Goal: Task Accomplishment & Management: Manage account settings

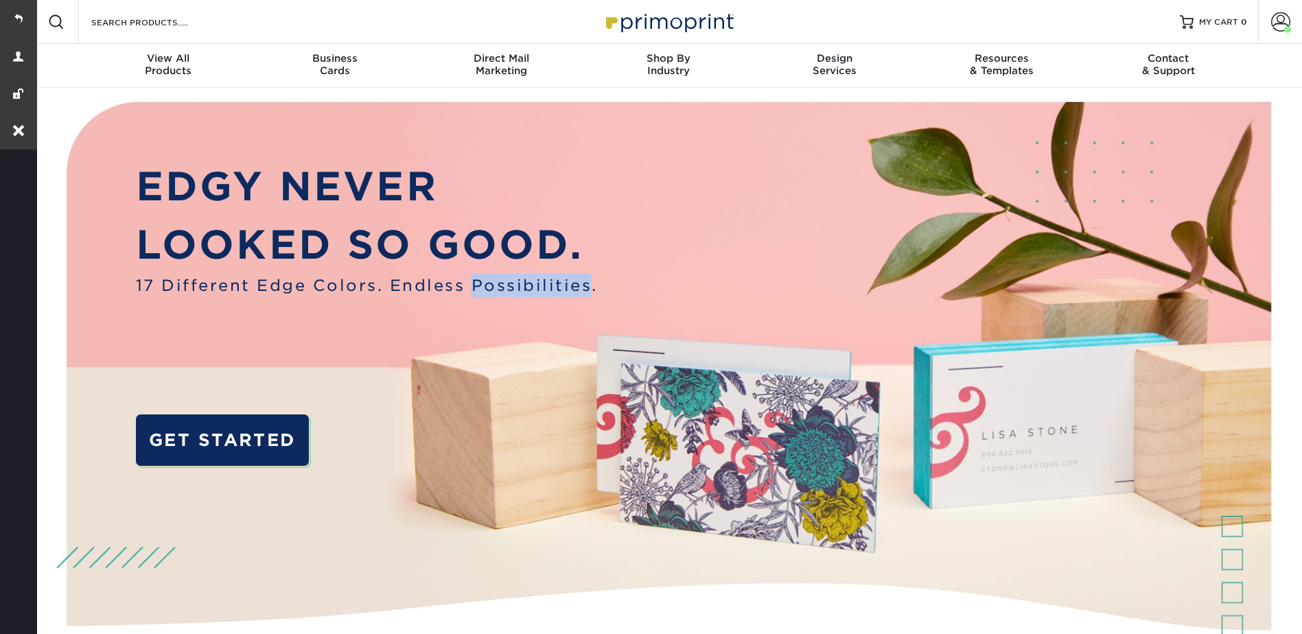
click at [511, 393] on div "EDGY NEVER LOOKED SO GOOD. 17 Different Edge Colors. Endless Possibilities. GET…" at bounding box center [367, 327] width 462 height 340
drag, startPoint x: 1267, startPoint y: 22, endPoint x: 1260, endPoint y: 60, distance: 38.4
click at [1267, 22] on link "Account" at bounding box center [1280, 22] width 44 height 44
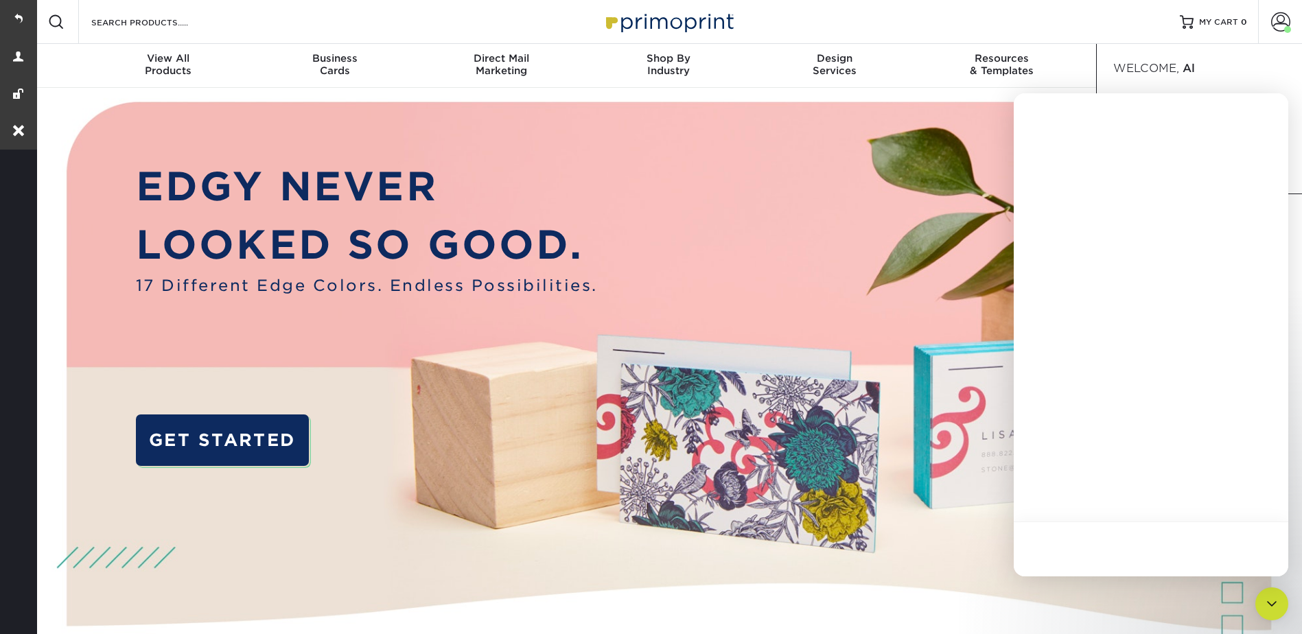
click at [1160, 130] on div at bounding box center [1150, 115] width 274 height 44
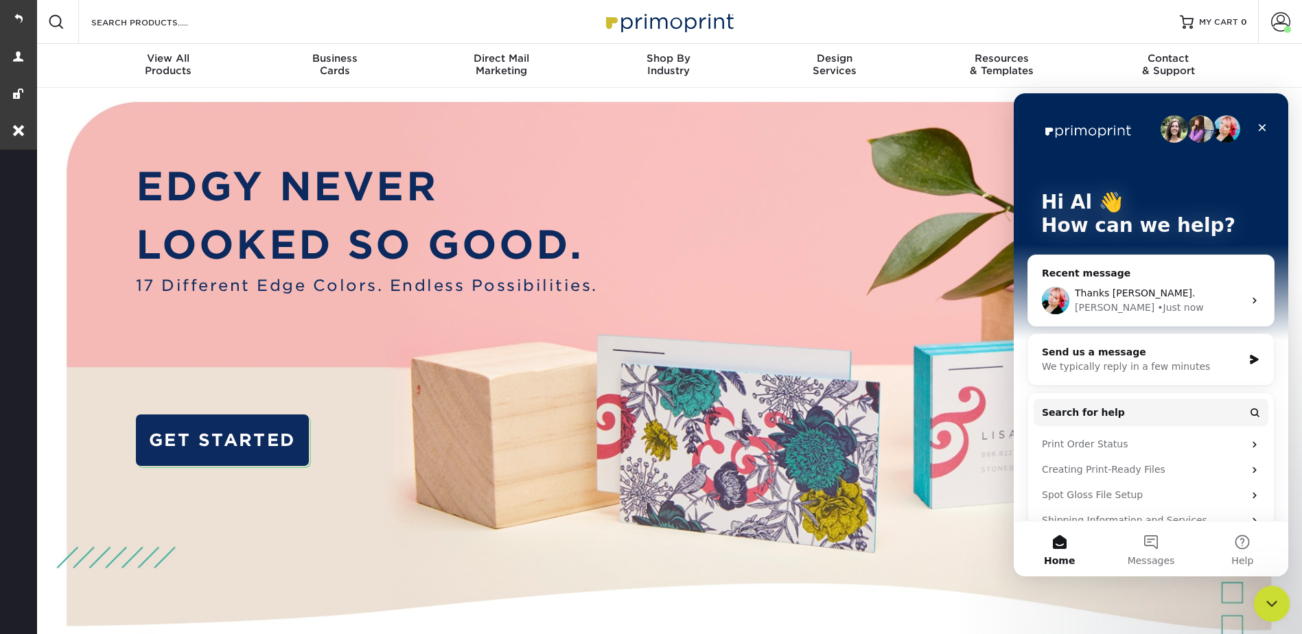
click at [1267, 610] on icon "Close Intercom Messenger" at bounding box center [1269, 601] width 16 height 16
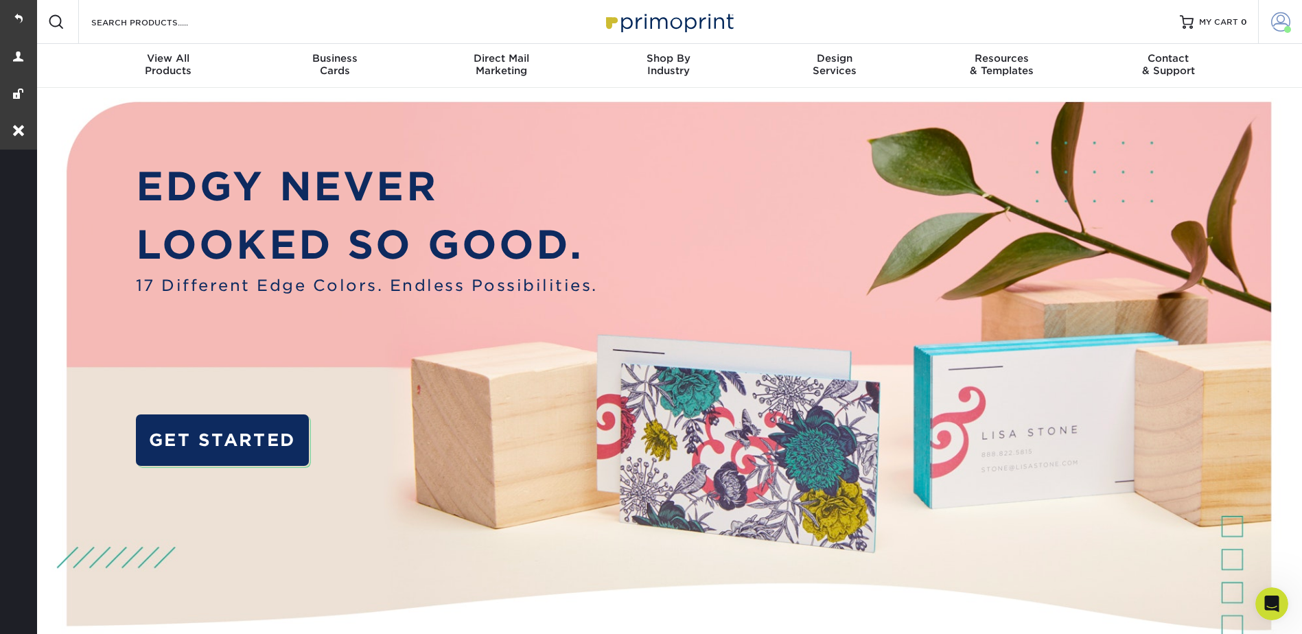
click at [1293, 23] on link "Account" at bounding box center [1280, 22] width 44 height 44
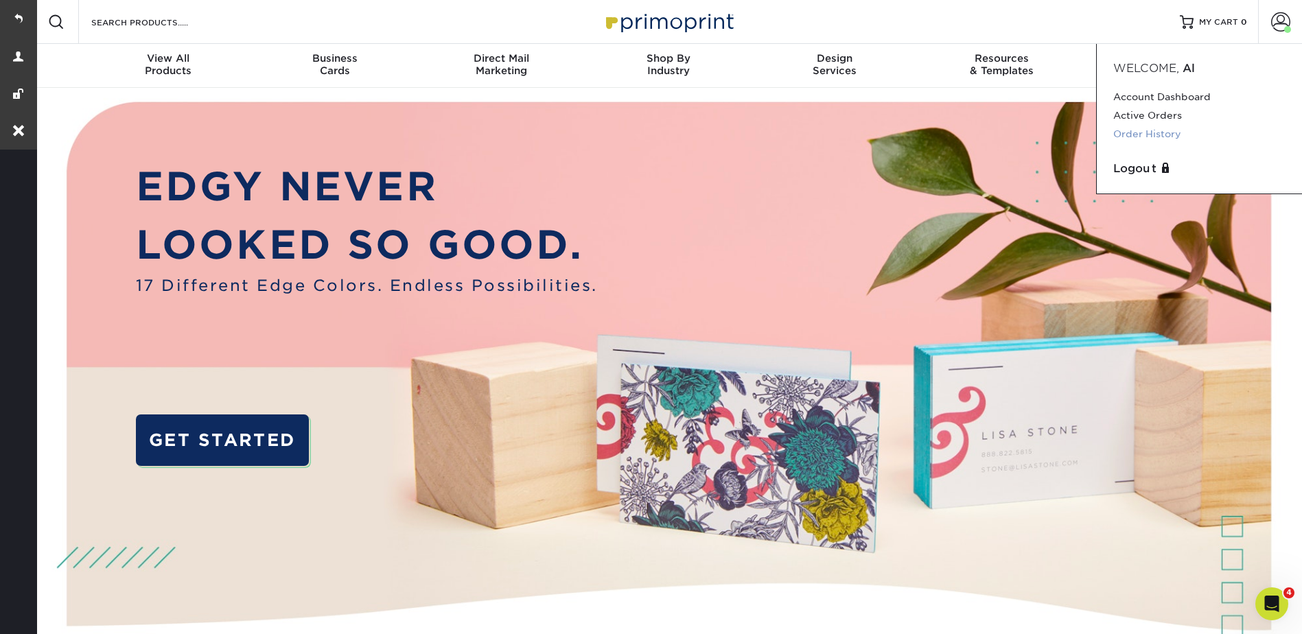
click at [1140, 136] on link "Order History" at bounding box center [1199, 134] width 172 height 19
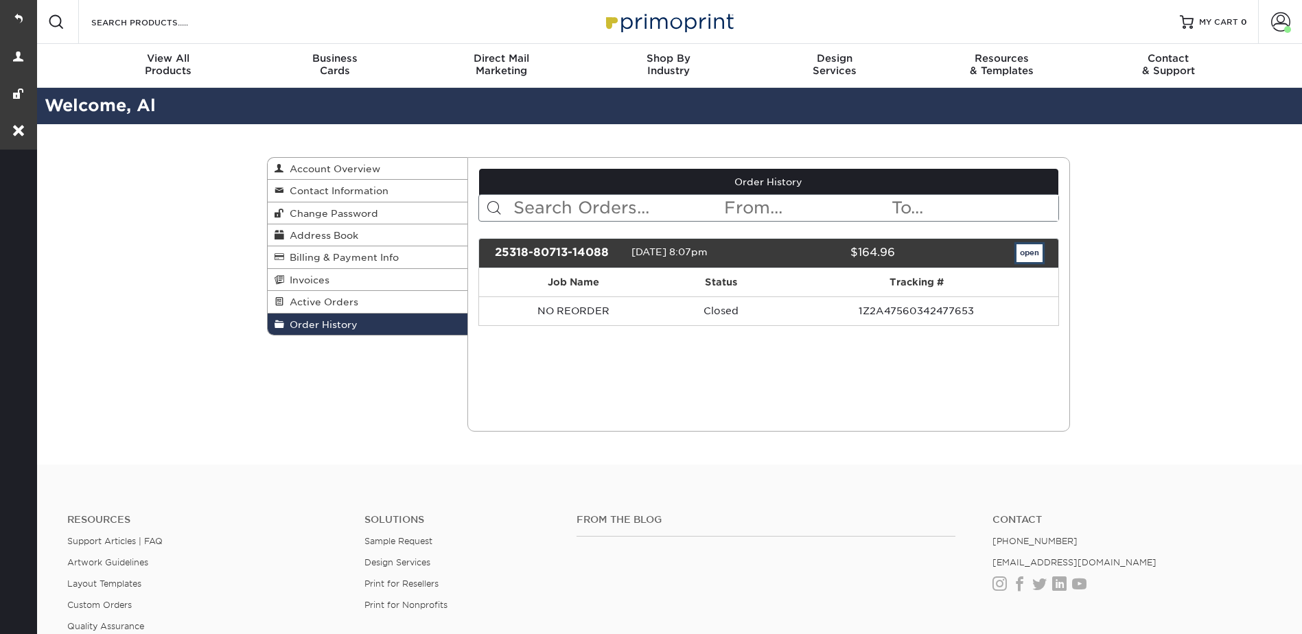
click at [1028, 248] on link "open" at bounding box center [1029, 253] width 26 height 18
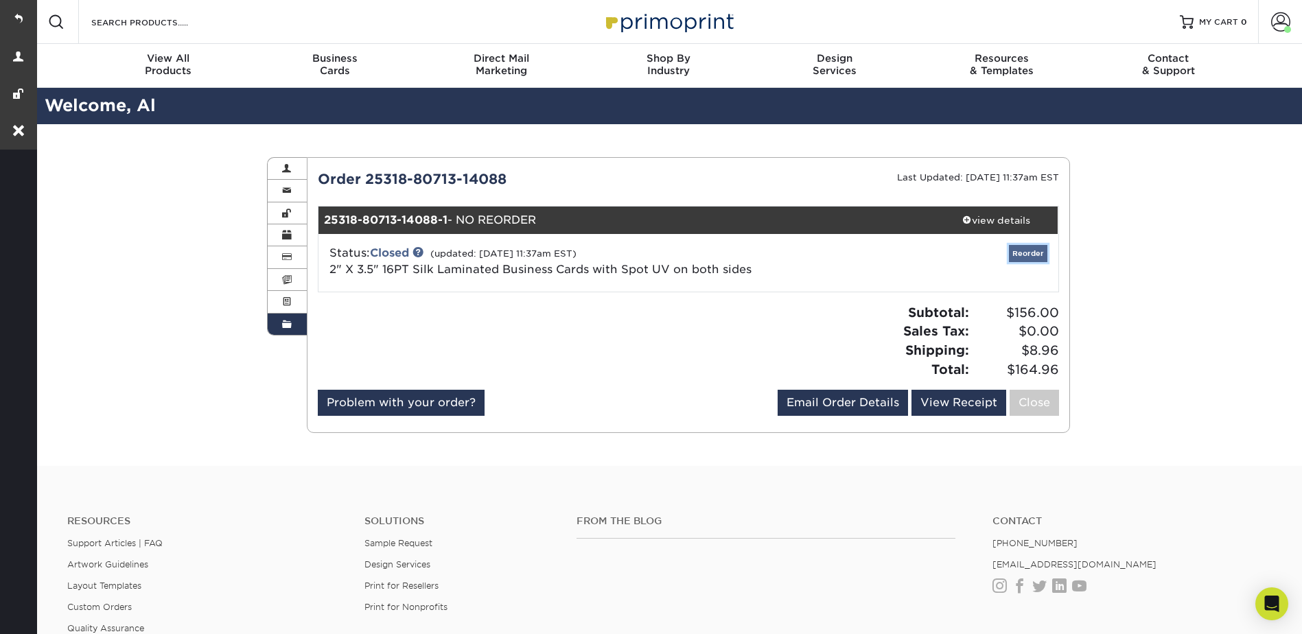
click at [1030, 250] on link "Reorder" at bounding box center [1028, 253] width 38 height 17
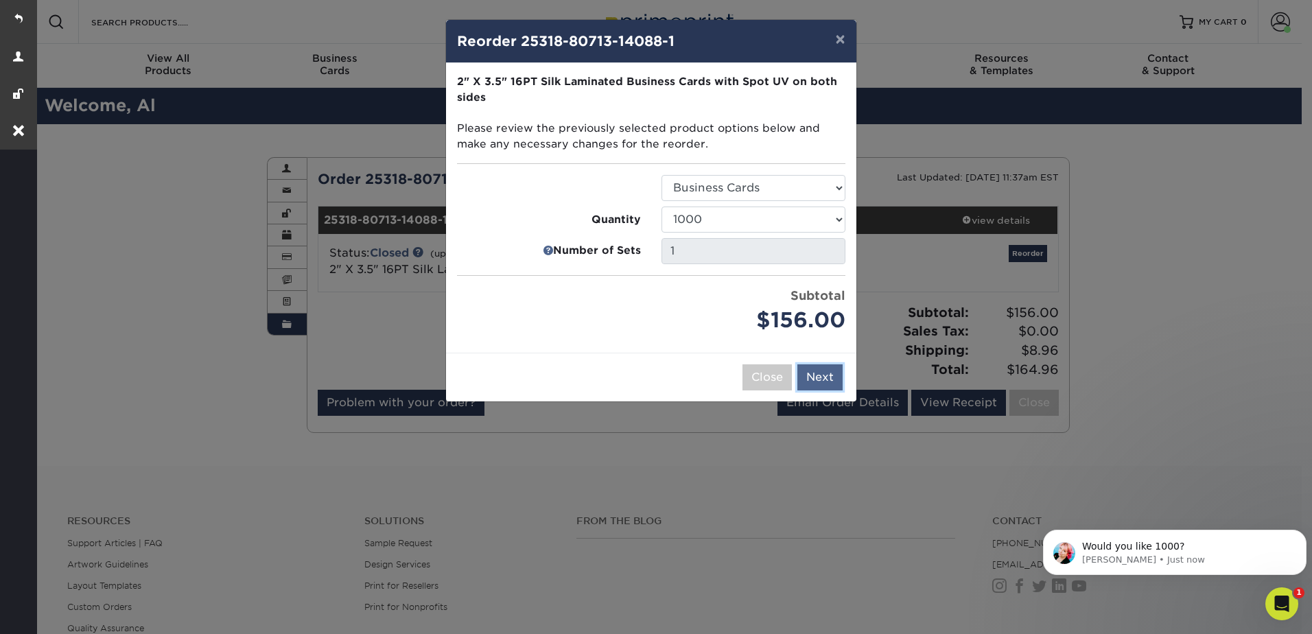
click at [818, 372] on button "Next" at bounding box center [819, 377] width 45 height 26
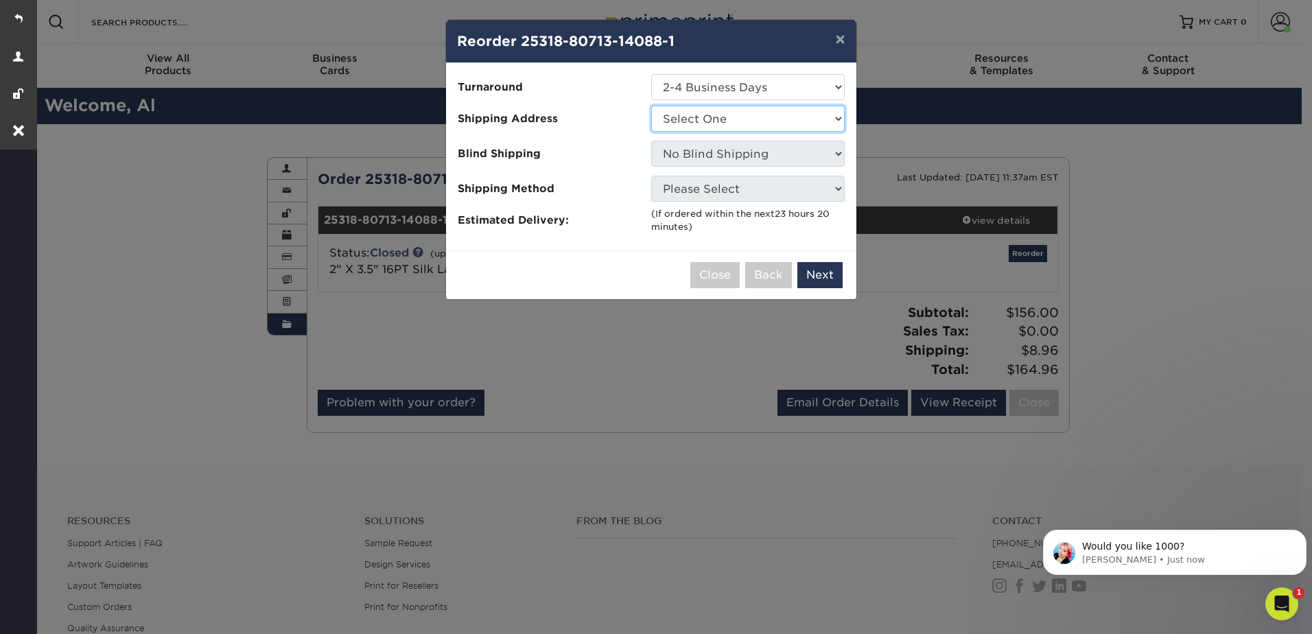
click at [694, 113] on select "Select One Address Book Entry Required" at bounding box center [747, 119] width 193 height 26
click at [685, 113] on select "Select One Address Book Entry Required" at bounding box center [747, 119] width 193 height 26
click at [683, 110] on select "Select One Address Book Entry Required" at bounding box center [747, 119] width 193 height 26
click at [696, 115] on select "Select One Address Book Entry Required" at bounding box center [747, 119] width 193 height 26
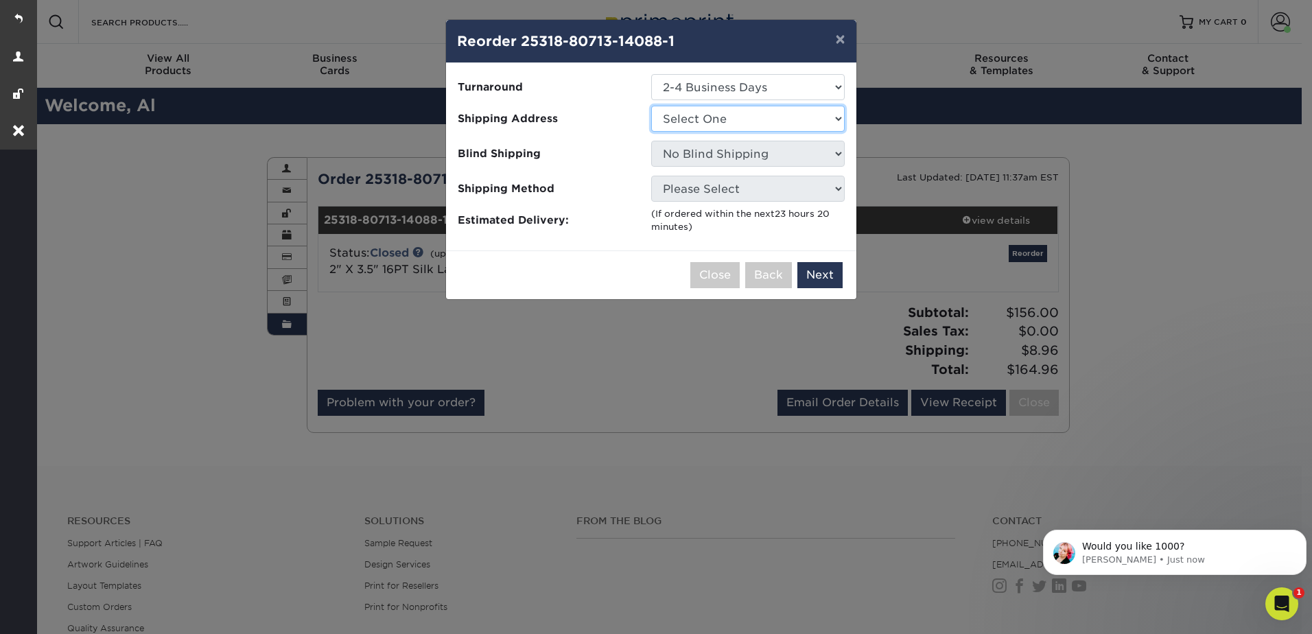
click at [681, 119] on select "Select One Address Book Entry Required" at bounding box center [747, 119] width 193 height 26
click at [722, 277] on button "Close" at bounding box center [714, 275] width 49 height 26
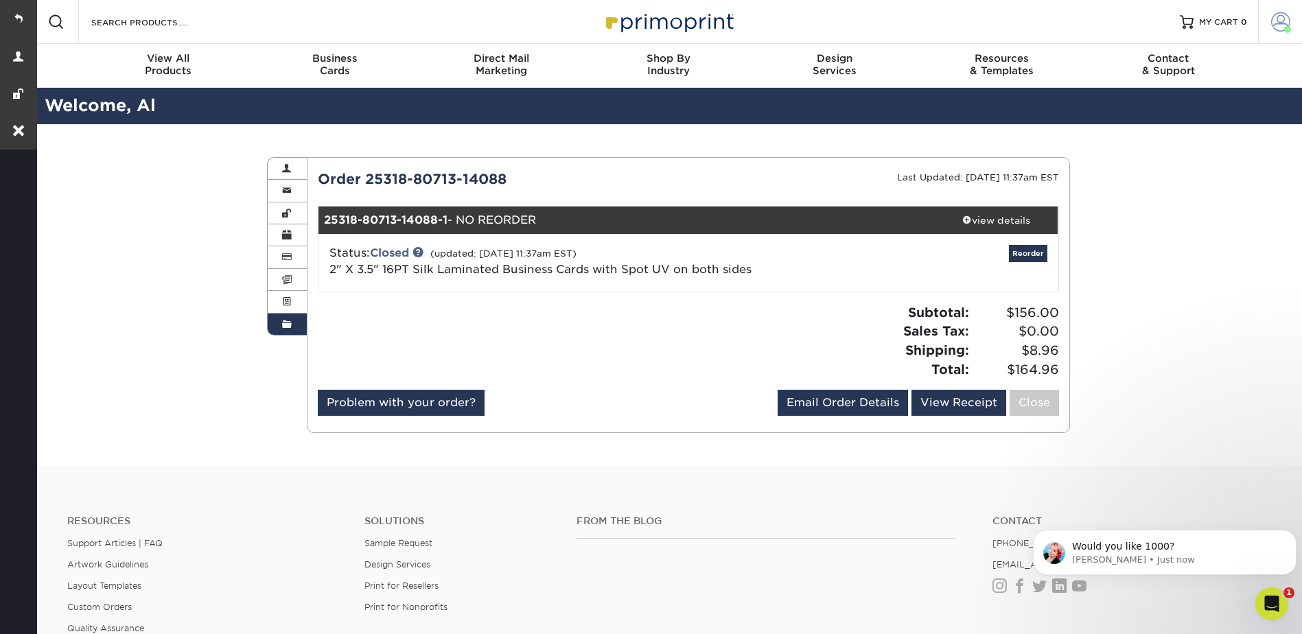
click at [1290, 19] on link "Account" at bounding box center [1280, 22] width 44 height 44
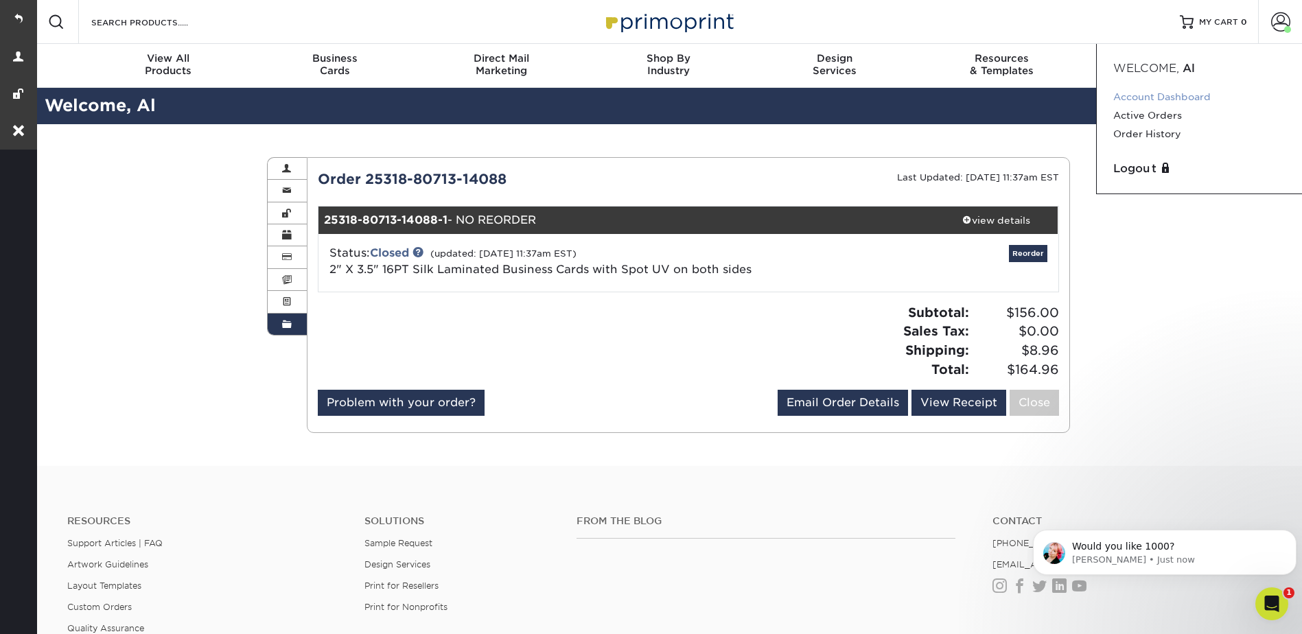
click at [1169, 93] on link "Account Dashboard" at bounding box center [1199, 97] width 172 height 19
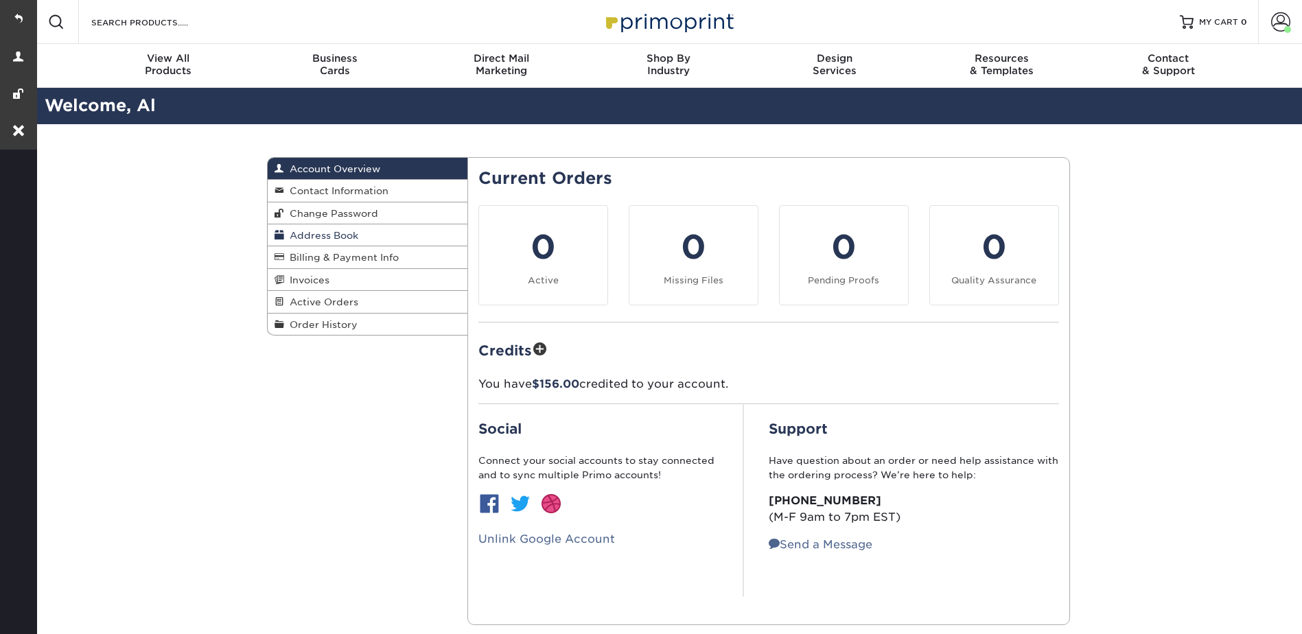
click at [328, 231] on span "Address Book" at bounding box center [321, 235] width 74 height 11
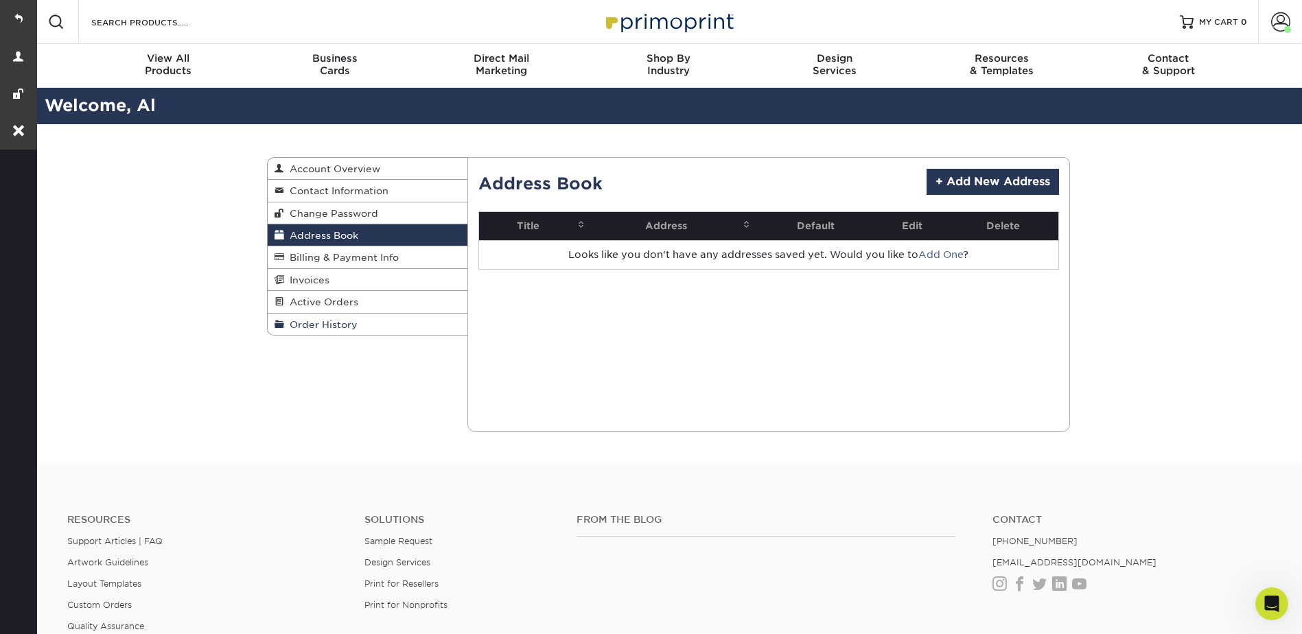
click at [324, 325] on span "Order History" at bounding box center [320, 324] width 73 height 11
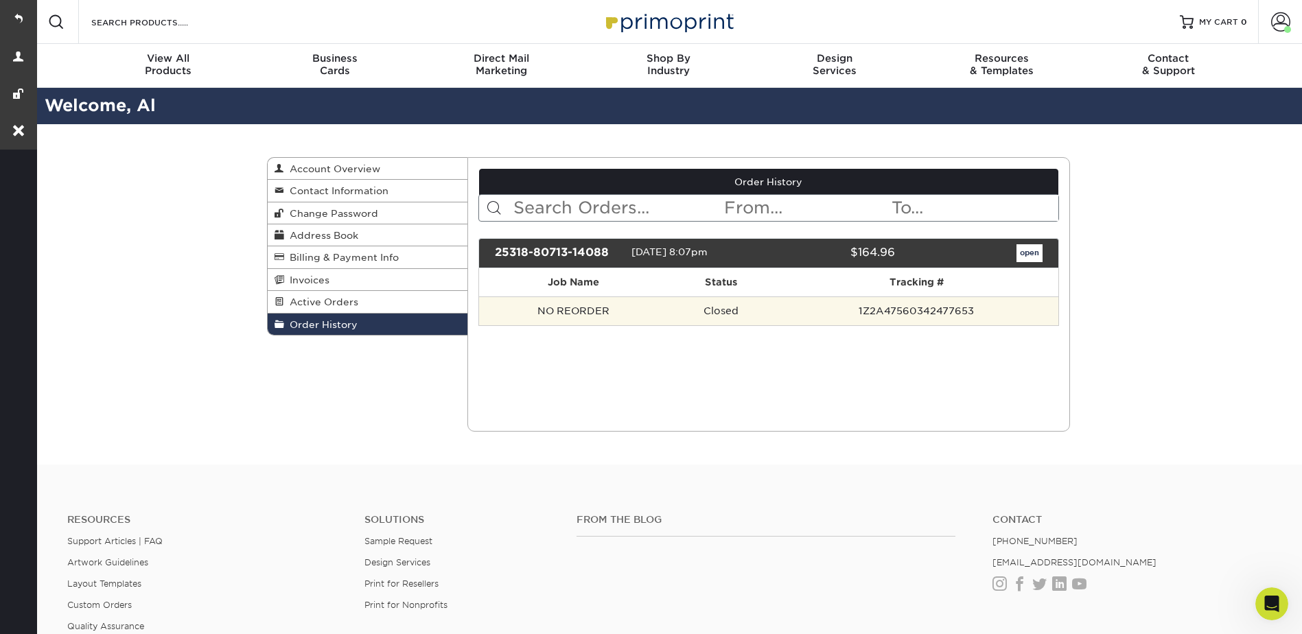
click at [602, 312] on td "NO REORDER" at bounding box center [573, 310] width 189 height 29
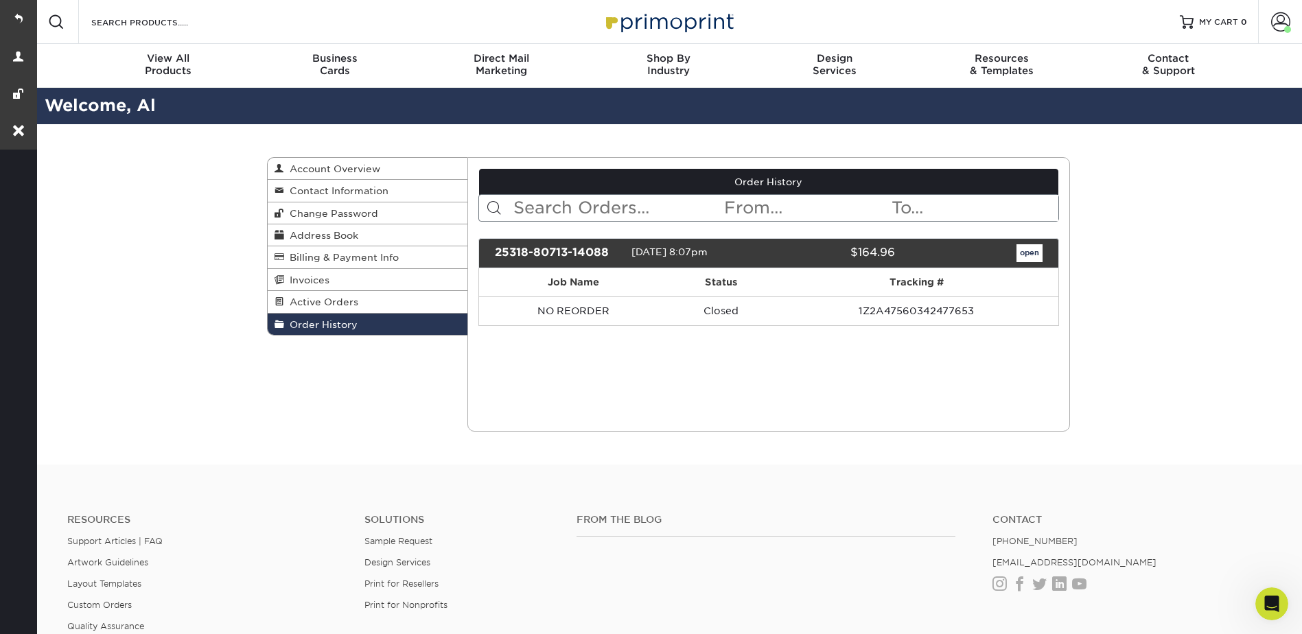
click at [586, 252] on div "25318-80713-14088" at bounding box center [557, 253] width 147 height 18
drag, startPoint x: 601, startPoint y: 252, endPoint x: 486, endPoint y: 248, distance: 115.3
click at [486, 248] on div "25318-80713-14088" at bounding box center [557, 253] width 147 height 18
copy div "25318-80713-14088"
click at [22, 24] on link at bounding box center [18, 18] width 37 height 37
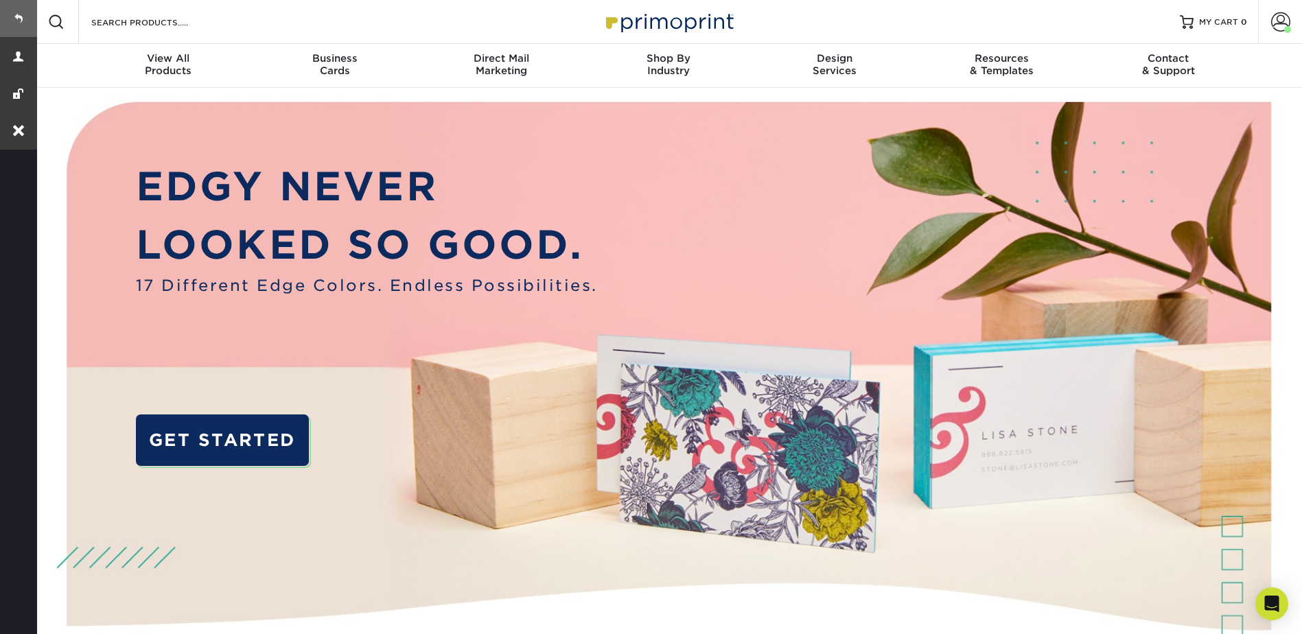
click at [19, 16] on link at bounding box center [18, 18] width 37 height 37
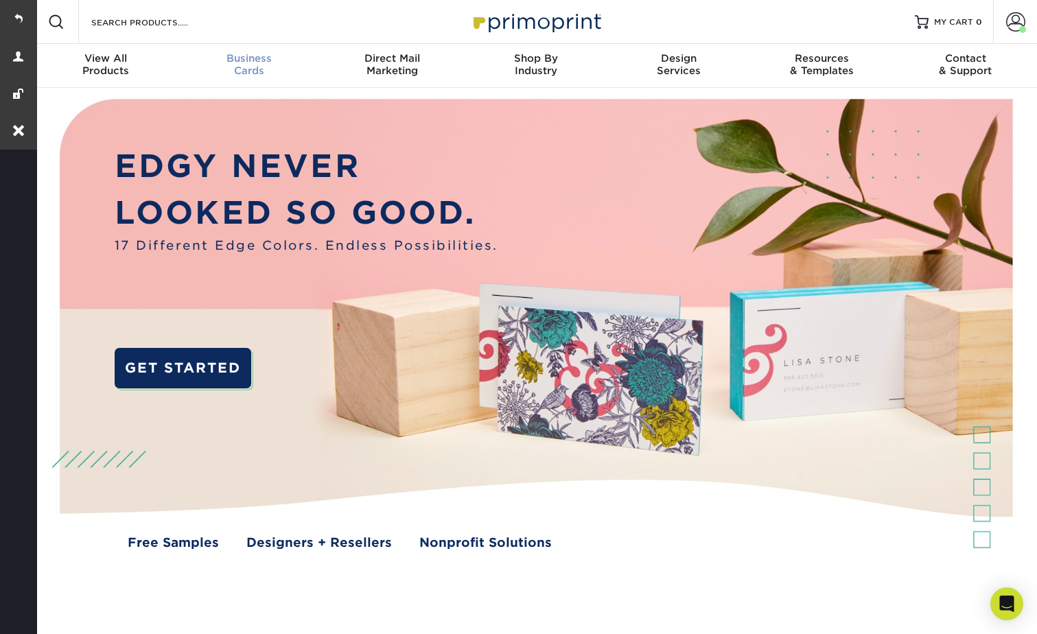
click at [237, 54] on span "Business" at bounding box center [249, 58] width 143 height 12
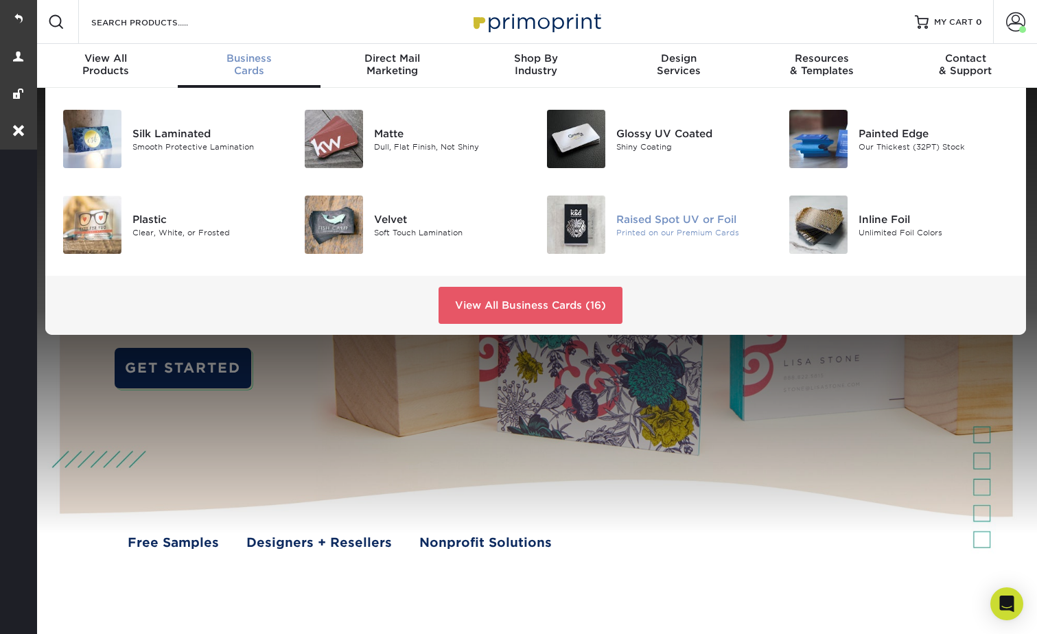
click at [628, 237] on div "Printed on our Premium Cards" at bounding box center [691, 232] width 151 height 12
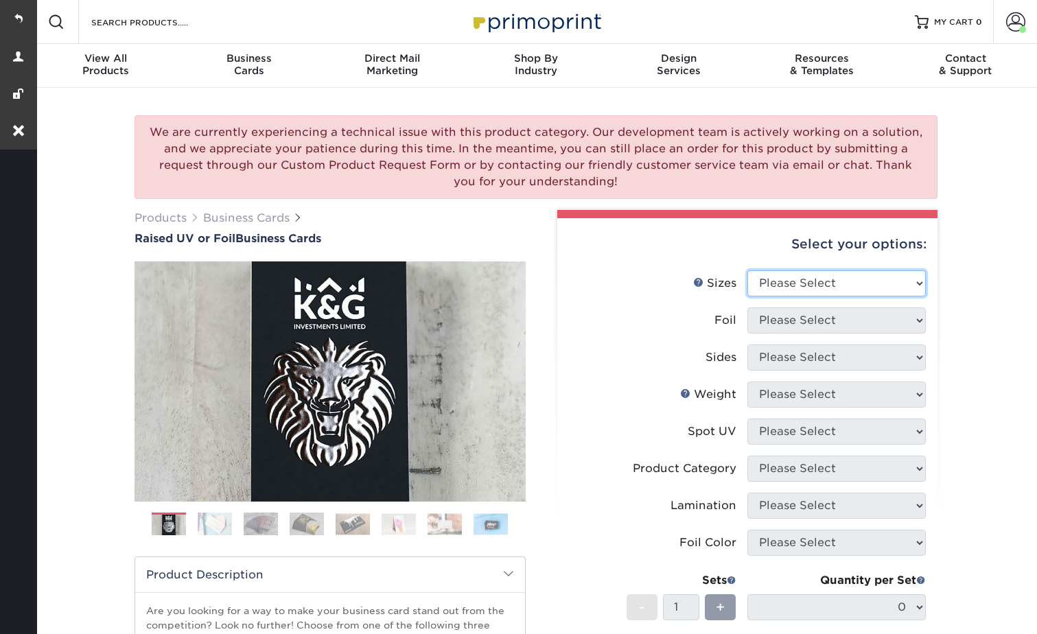
click at [768, 272] on select "Please Select 2" x 3.5" - Standard" at bounding box center [836, 283] width 178 height 26
select select "2.00x3.50"
click at [747, 270] on select "Please Select 2" x 3.5" - Standard" at bounding box center [836, 283] width 178 height 26
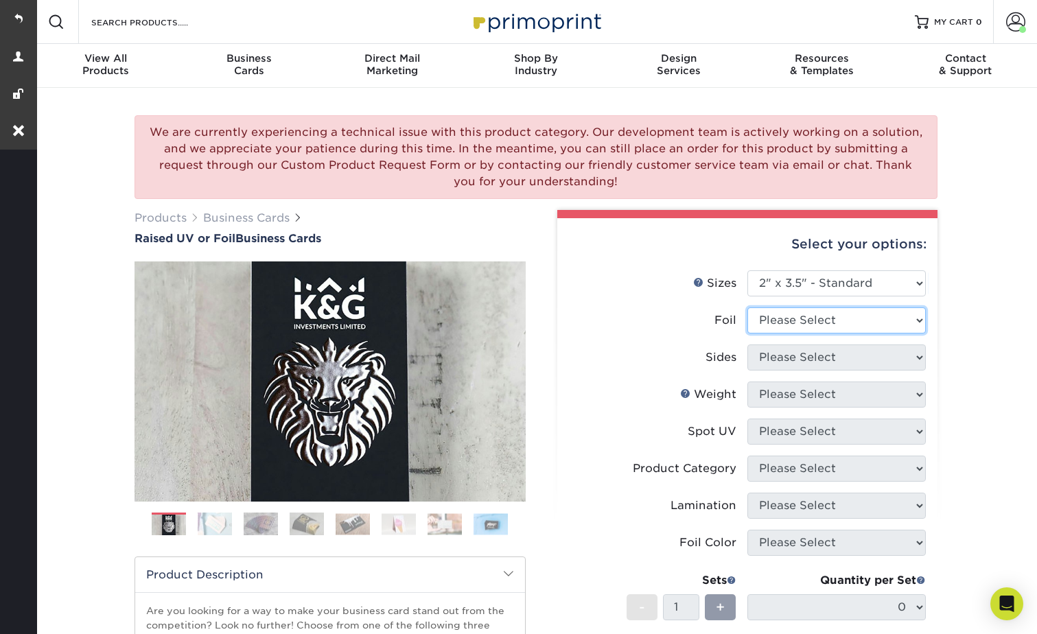
drag, startPoint x: 768, startPoint y: 318, endPoint x: 771, endPoint y: 332, distance: 14.0
click at [768, 318] on select "Please Select No Yes" at bounding box center [836, 320] width 178 height 26
select select "0"
click at [747, 307] on select "Please Select No Yes" at bounding box center [836, 320] width 178 height 26
drag, startPoint x: 774, startPoint y: 359, endPoint x: 772, endPoint y: 372, distance: 13.2
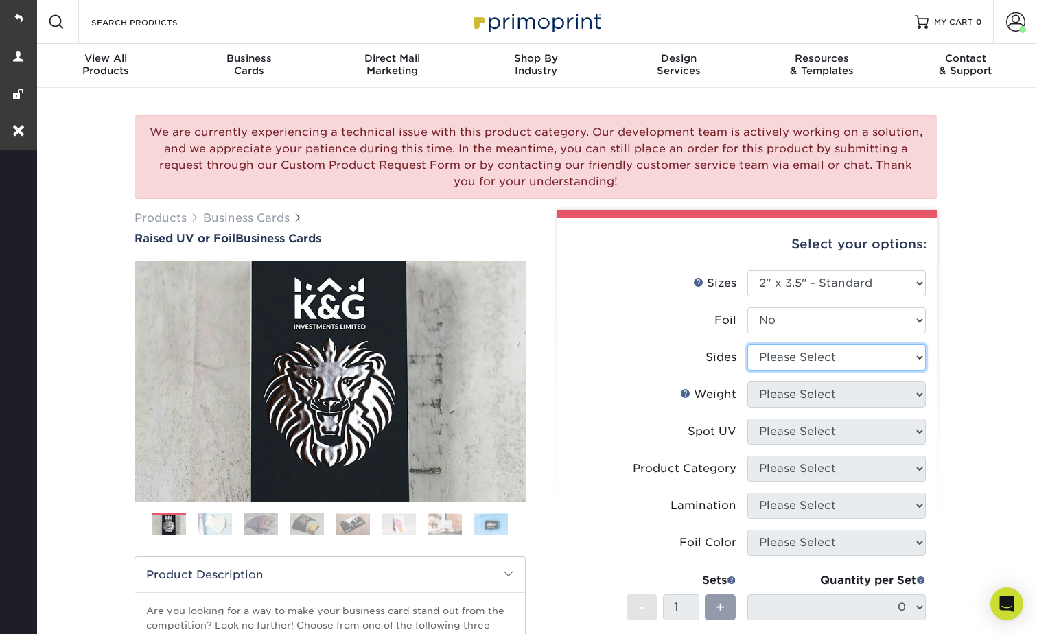
click at [774, 359] on select "Please Select Print Both Sides Print Front Only" at bounding box center [836, 357] width 178 height 26
select select "13abbda7-1d64-4f25-8bb2-c179b224825d"
click at [747, 344] on select "Please Select Print Both Sides Print Front Only" at bounding box center [836, 357] width 178 height 26
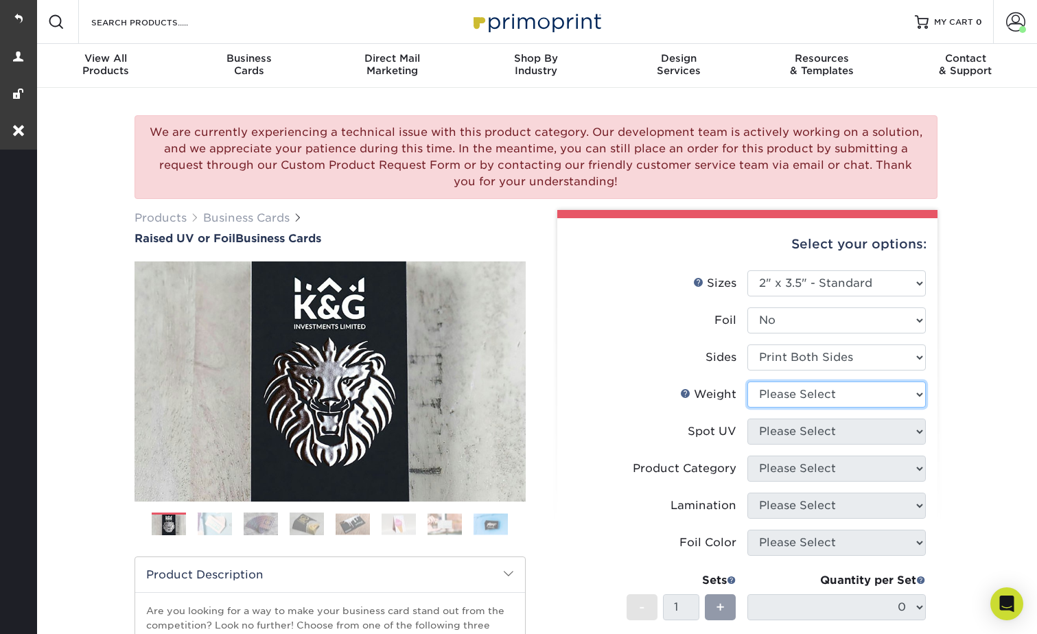
drag, startPoint x: 770, startPoint y: 392, endPoint x: 775, endPoint y: 410, distance: 17.8
click at [770, 392] on select "Please Select 16PT" at bounding box center [836, 394] width 178 height 26
select select "16PT"
click at [747, 381] on select "Please Select 16PT" at bounding box center [836, 394] width 178 height 26
click at [774, 431] on select "Please Select No Spot UV Front Only" at bounding box center [836, 432] width 178 height 26
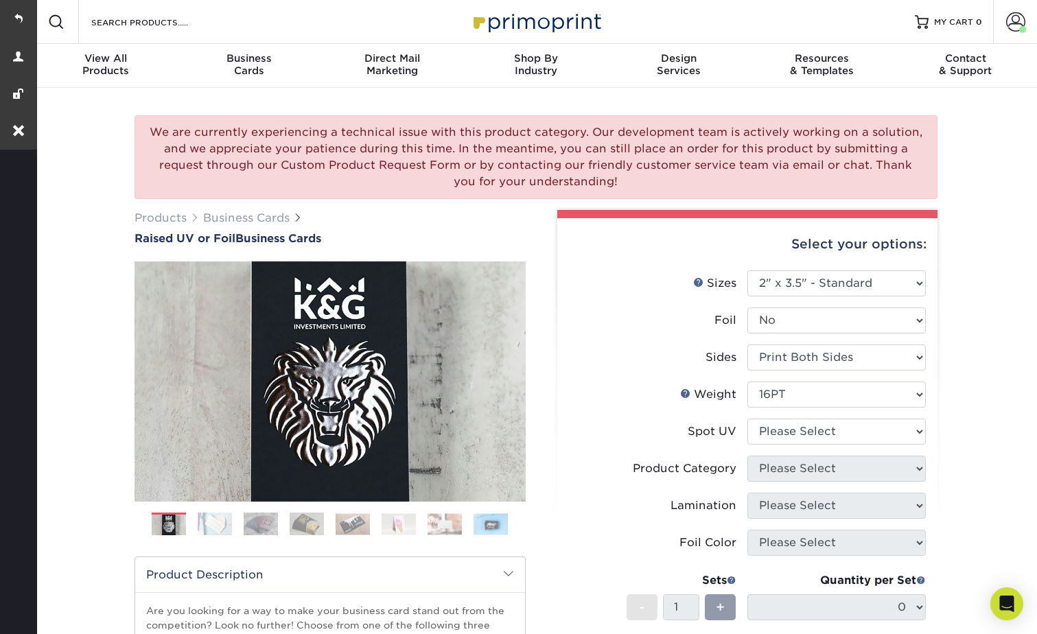
click at [988, 319] on div "We are currently experiencing a technical issue with this product category. Our…" at bounding box center [535, 501] width 1002 height 827
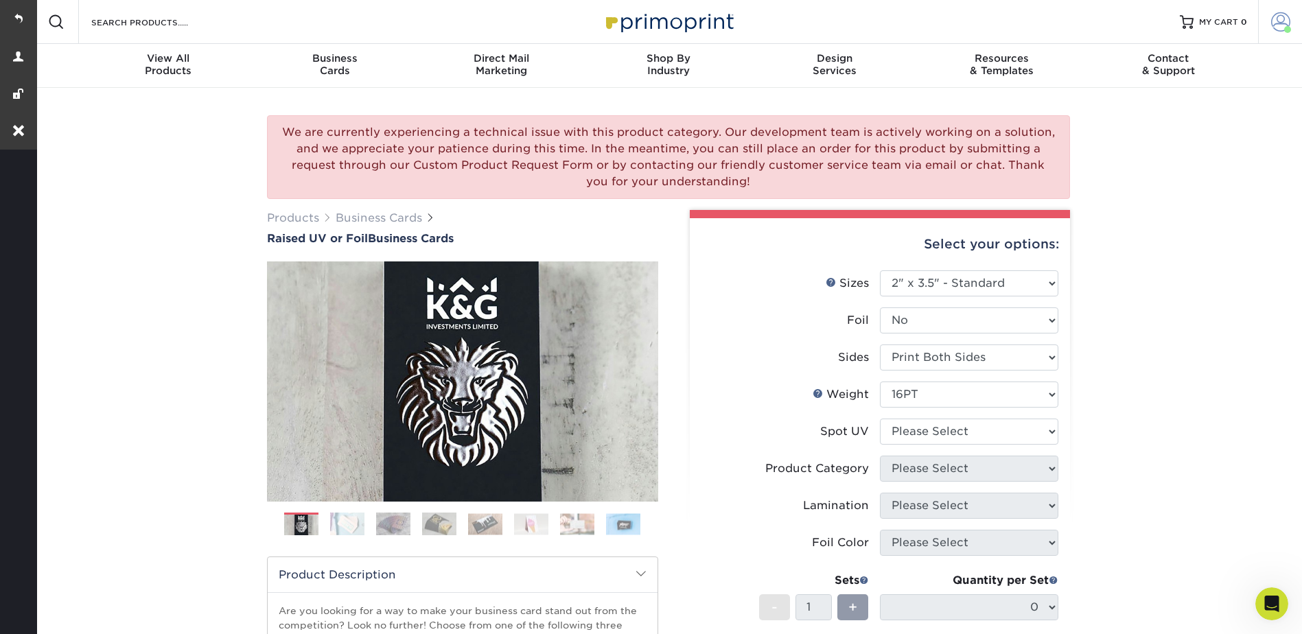
drag, startPoint x: 1281, startPoint y: 0, endPoint x: 1286, endPoint y: 7, distance: 8.4
click at [1036, 0] on link "Account" at bounding box center [1280, 22] width 44 height 44
click at [1036, 14] on span at bounding box center [1280, 21] width 19 height 19
click at [1036, 21] on span at bounding box center [1280, 21] width 19 height 19
click at [1036, 131] on link "Order History" at bounding box center [1199, 134] width 172 height 19
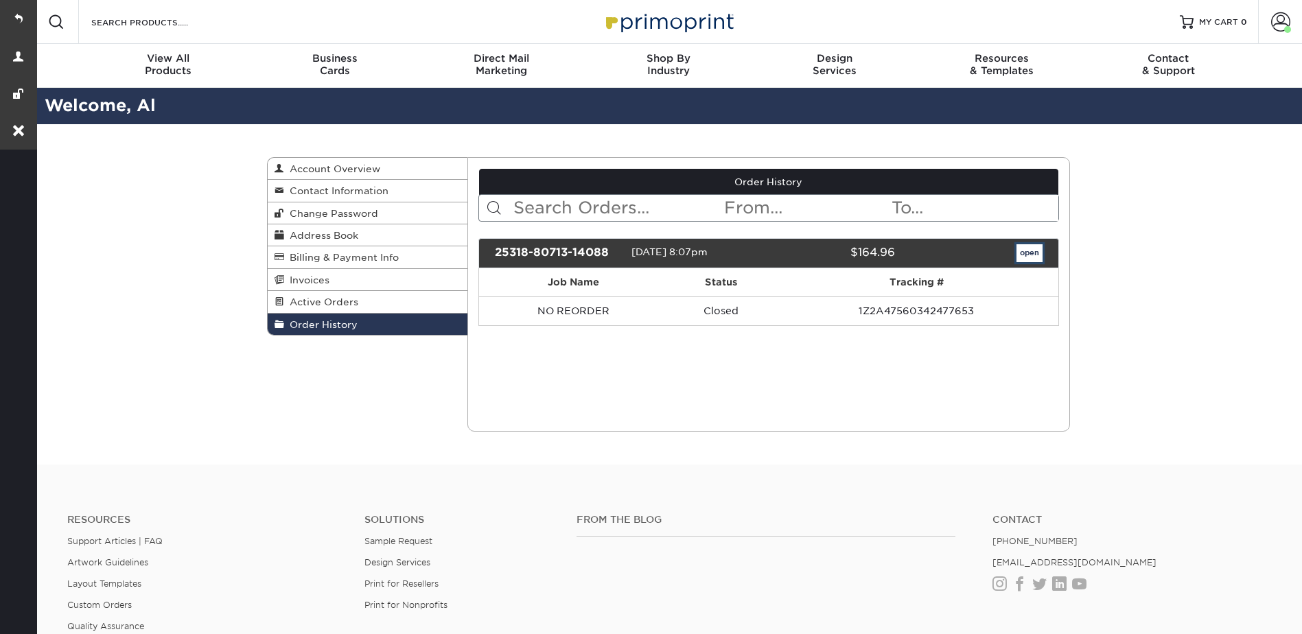
click at [1030, 262] on link "open" at bounding box center [1029, 253] width 26 height 18
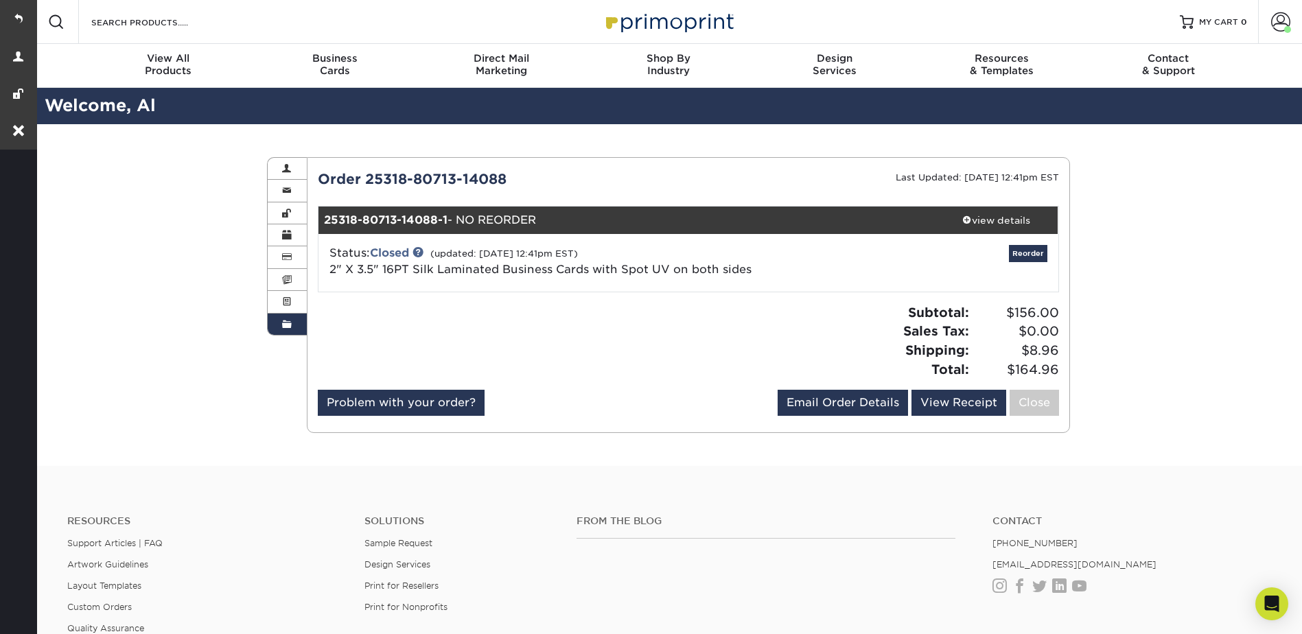
click at [976, 233] on link "view details" at bounding box center [995, 220] width 123 height 27
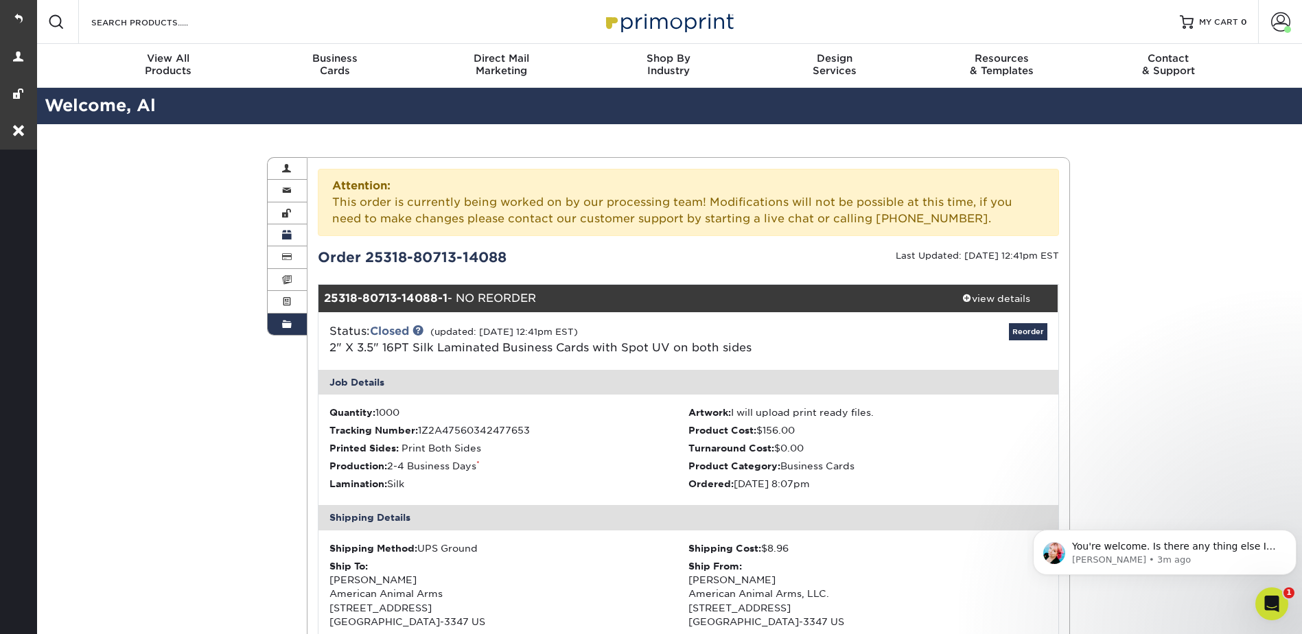
click at [289, 233] on span at bounding box center [287, 235] width 10 height 11
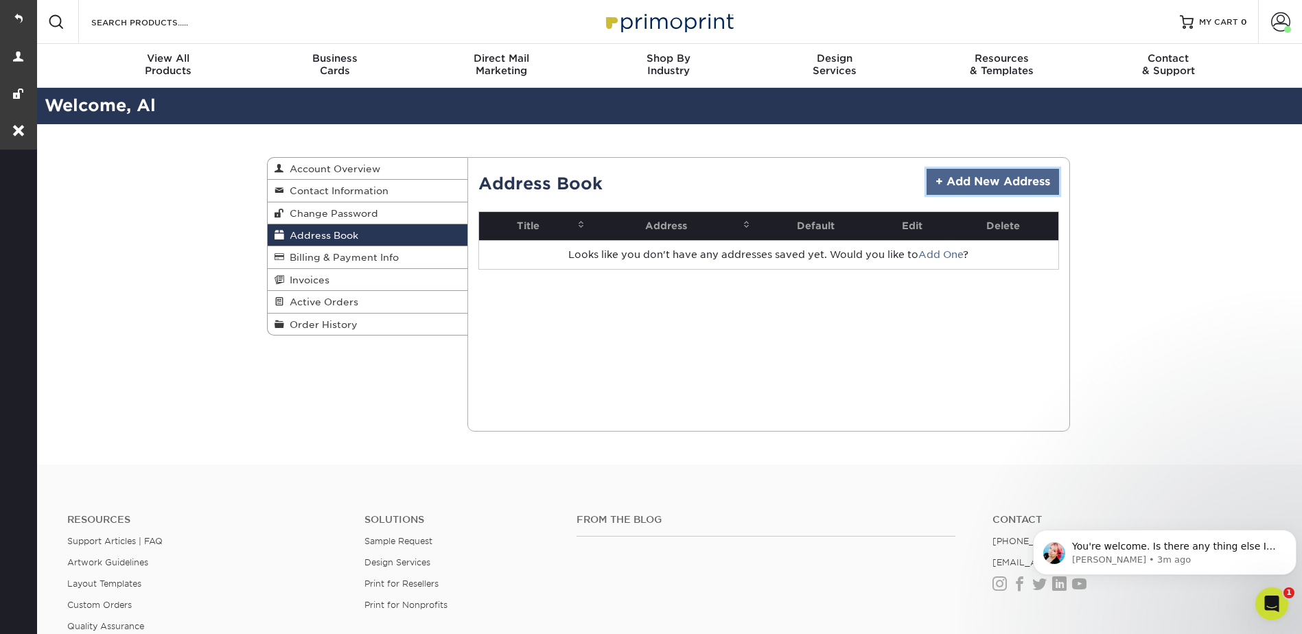
click at [981, 181] on link "+ Add New Address" at bounding box center [992, 182] width 132 height 26
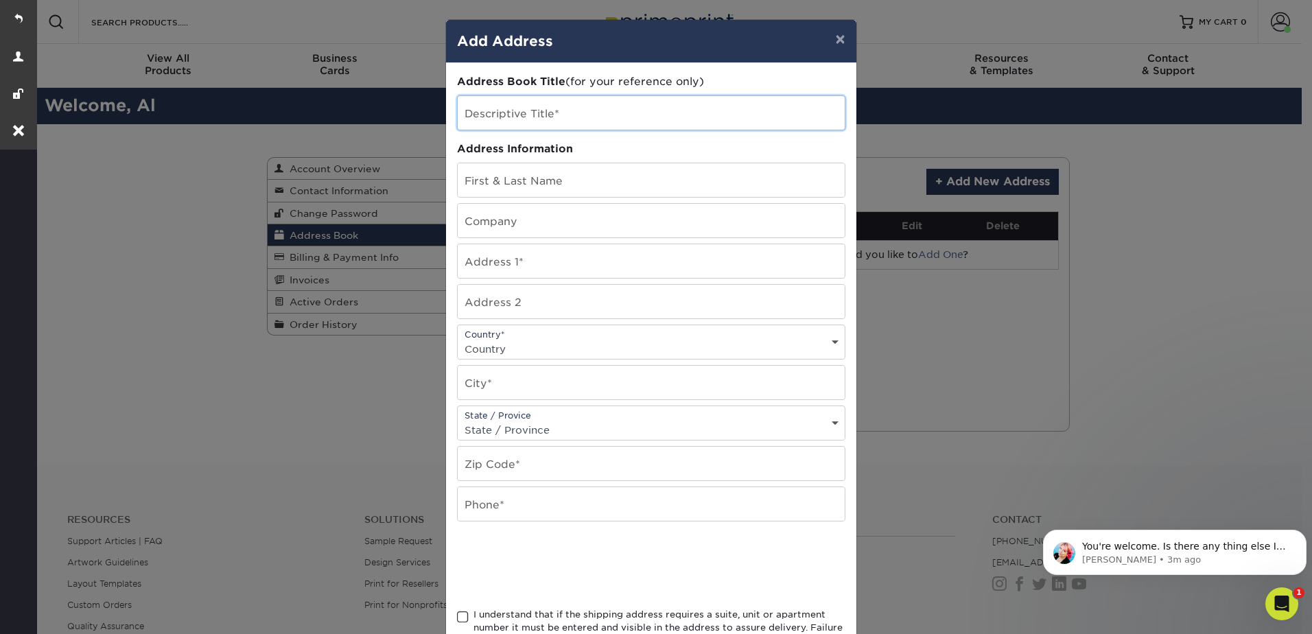
click at [523, 121] on input "text" at bounding box center [651, 113] width 387 height 34
drag, startPoint x: 528, startPoint y: 121, endPoint x: 449, endPoint y: 121, distance: 78.9
click at [449, 121] on div "Address Book Title (for your reference only) Descriptive Title* Al Anzivine Add…" at bounding box center [651, 370] width 410 height 614
type input "[PERSON_NAME]"
click at [498, 179] on input "text" at bounding box center [651, 180] width 387 height 34
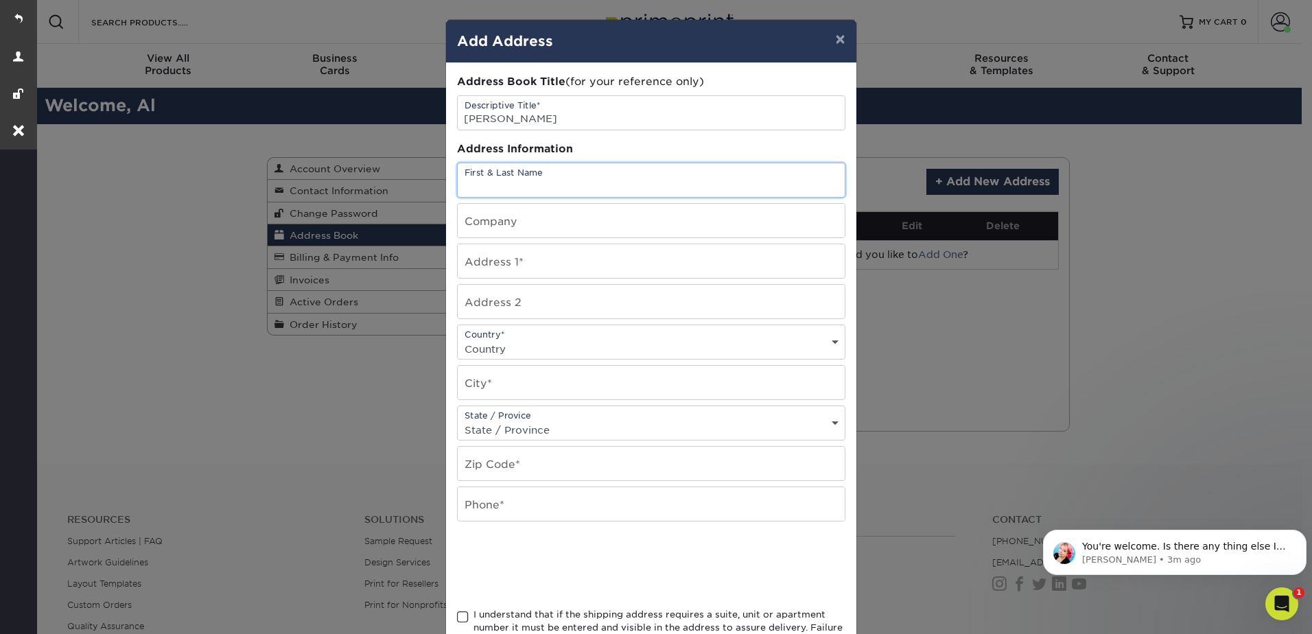
paste input "[PERSON_NAME]"
type input "[PERSON_NAME]"
click at [514, 227] on input "text" at bounding box center [651, 221] width 387 height 34
type input "American Animal Arms"
type input "8455 Carpet Road"
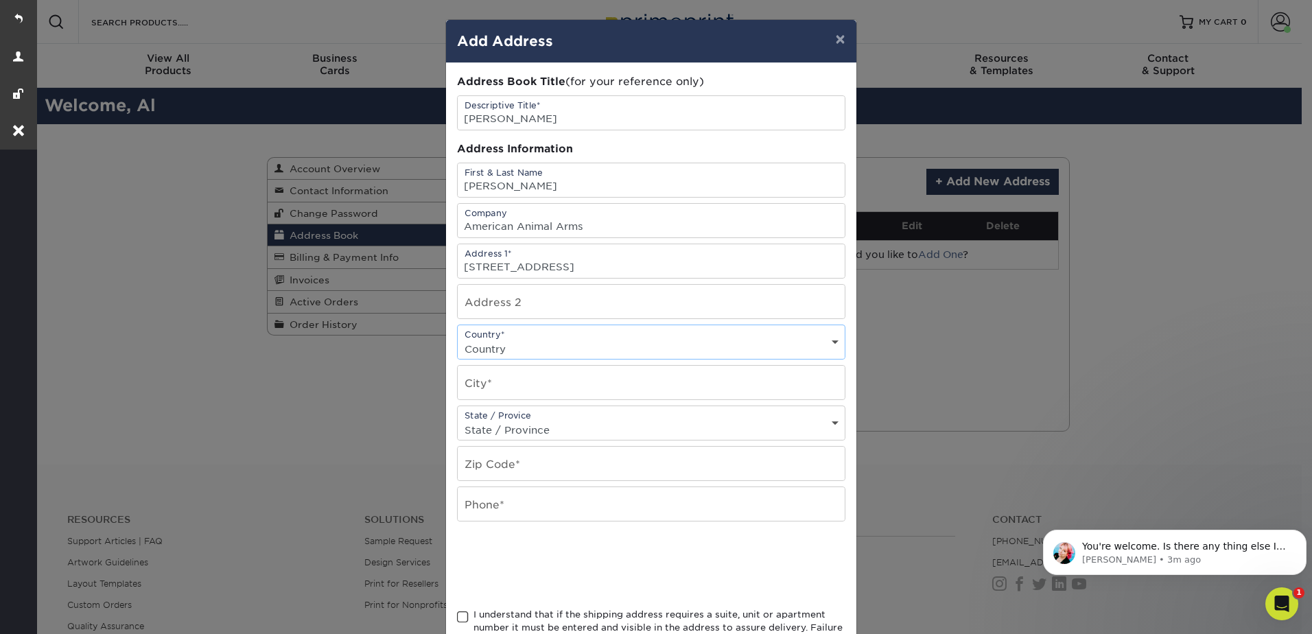
select select "US"
type input "New Tripoli"
select select "PA"
type input "18066-3347"
click at [519, 505] on input "text" at bounding box center [651, 504] width 387 height 34
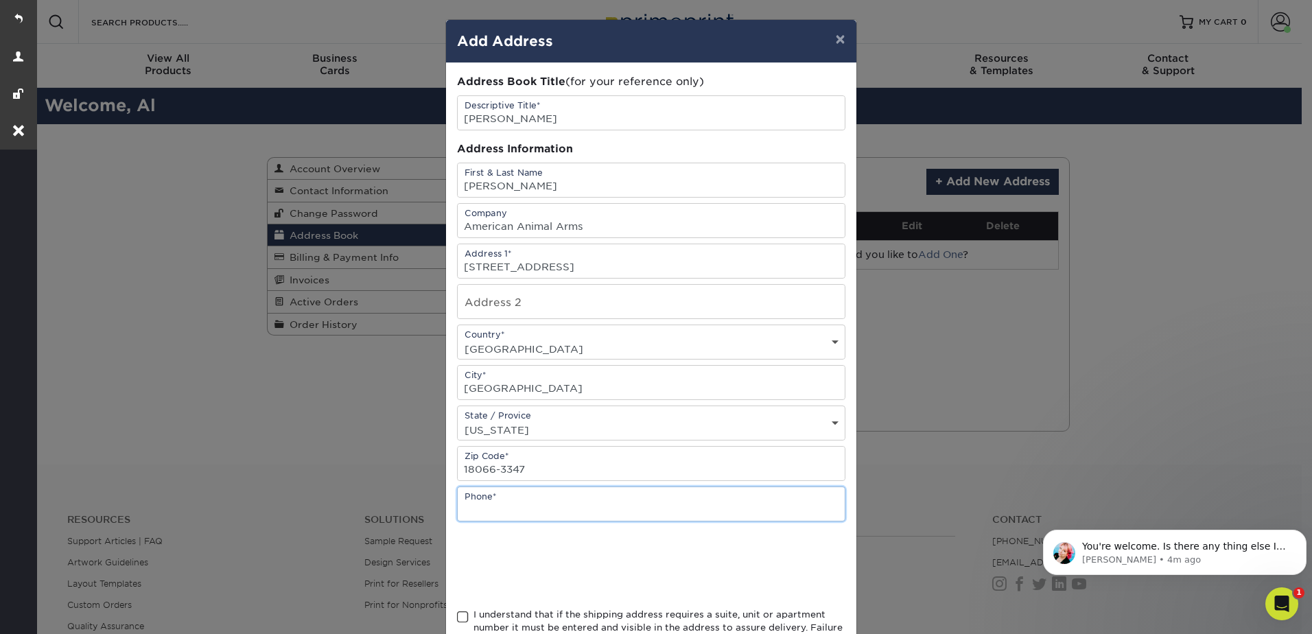
click at [565, 509] on input "text" at bounding box center [651, 504] width 387 height 34
type input "910-751-1226"
click at [457, 611] on span at bounding box center [463, 617] width 12 height 13
click at [0, 0] on input "I understand that if the shipping address requires a suite, unit or apartment n…" at bounding box center [0, 0] width 0 height 0
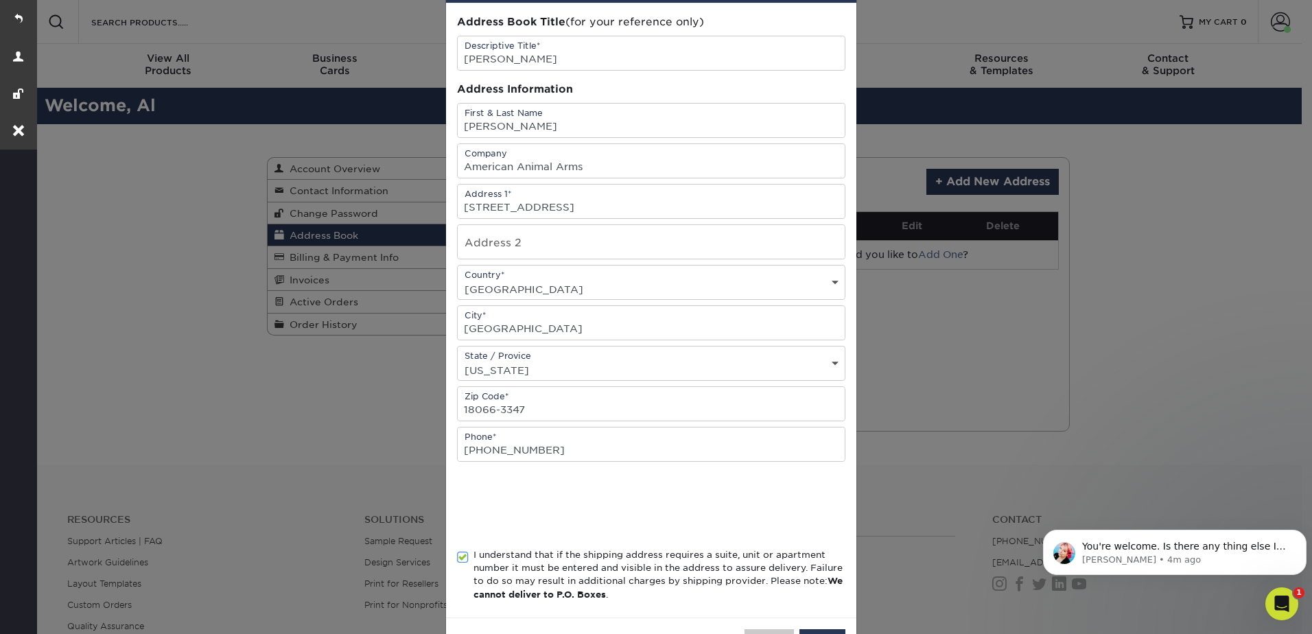
scroll to position [112, 0]
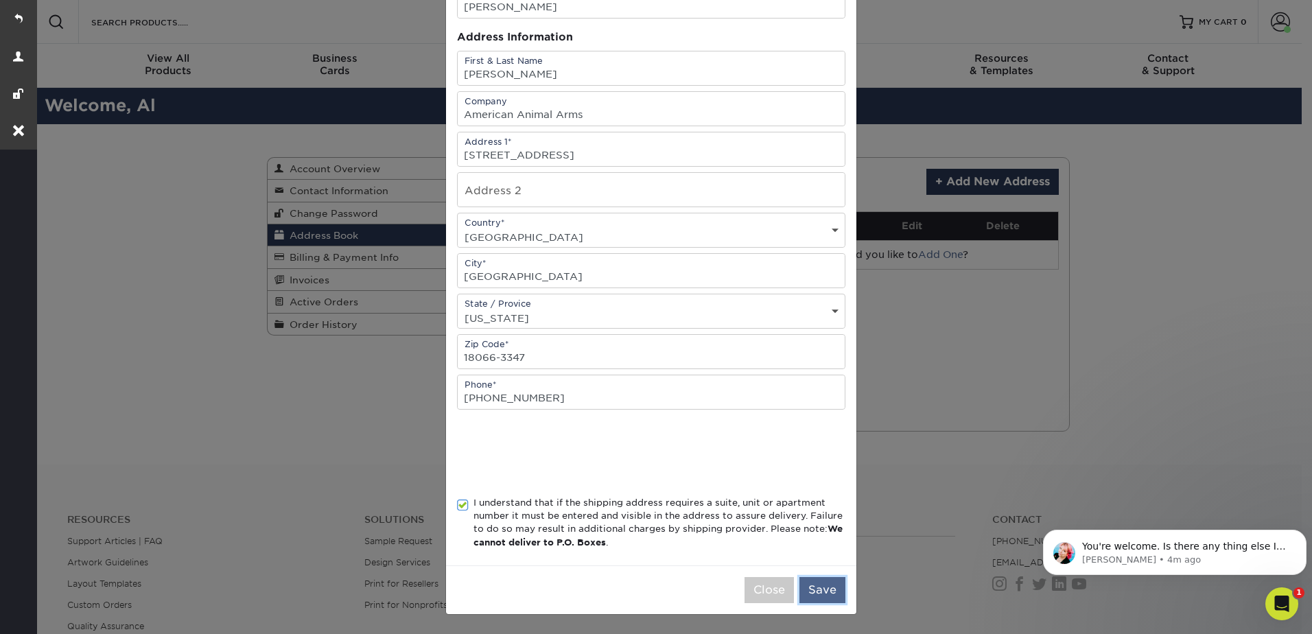
click at [821, 580] on button "Save" at bounding box center [822, 590] width 46 height 26
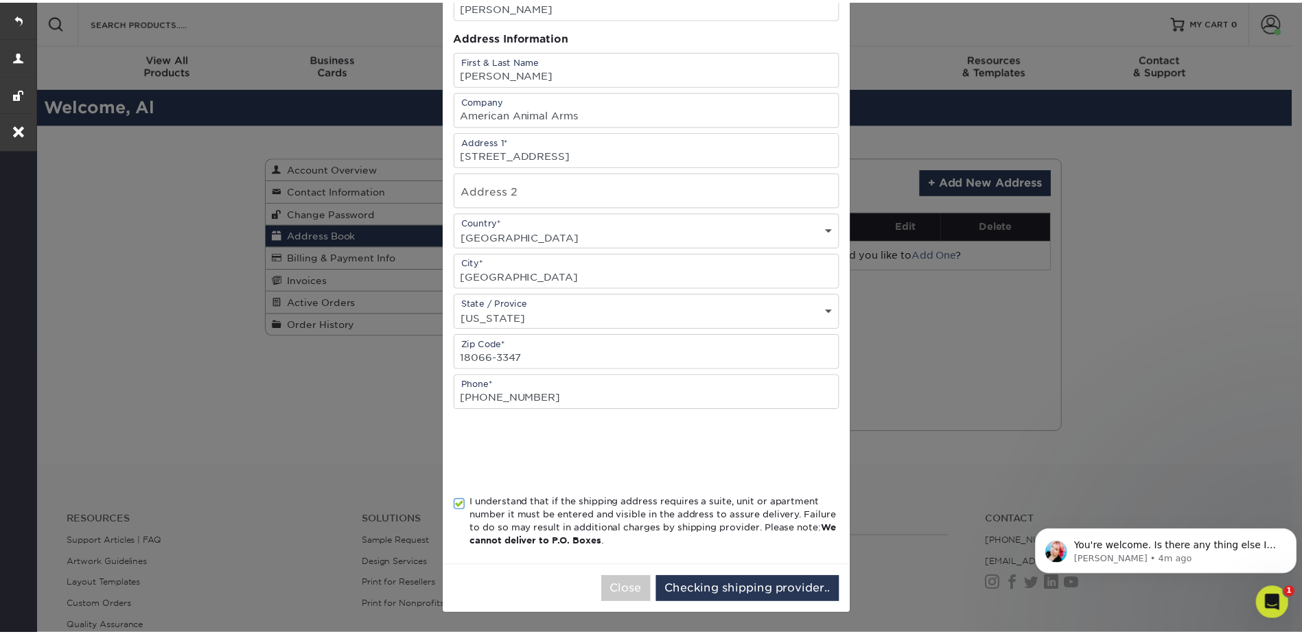
scroll to position [0, 0]
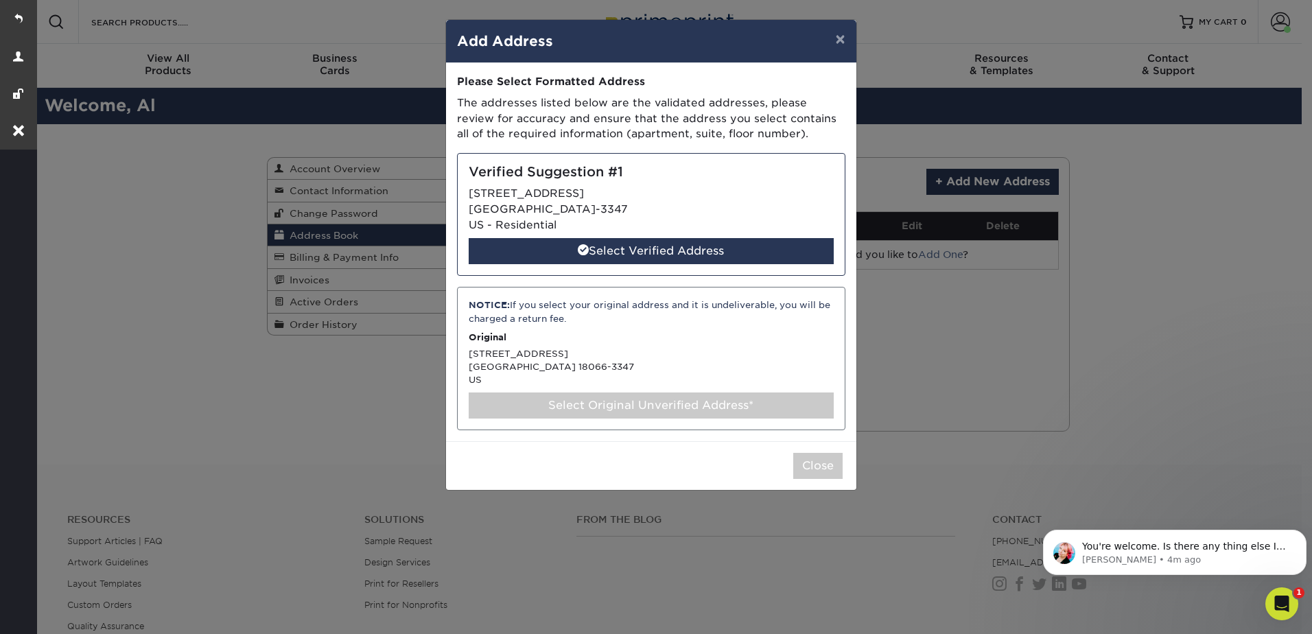
click at [554, 204] on div "Verified Suggestion #1 8455 CARPET RD NEW TRIPOLI, PA 18066-3347 US - Residenti…" at bounding box center [651, 214] width 388 height 123
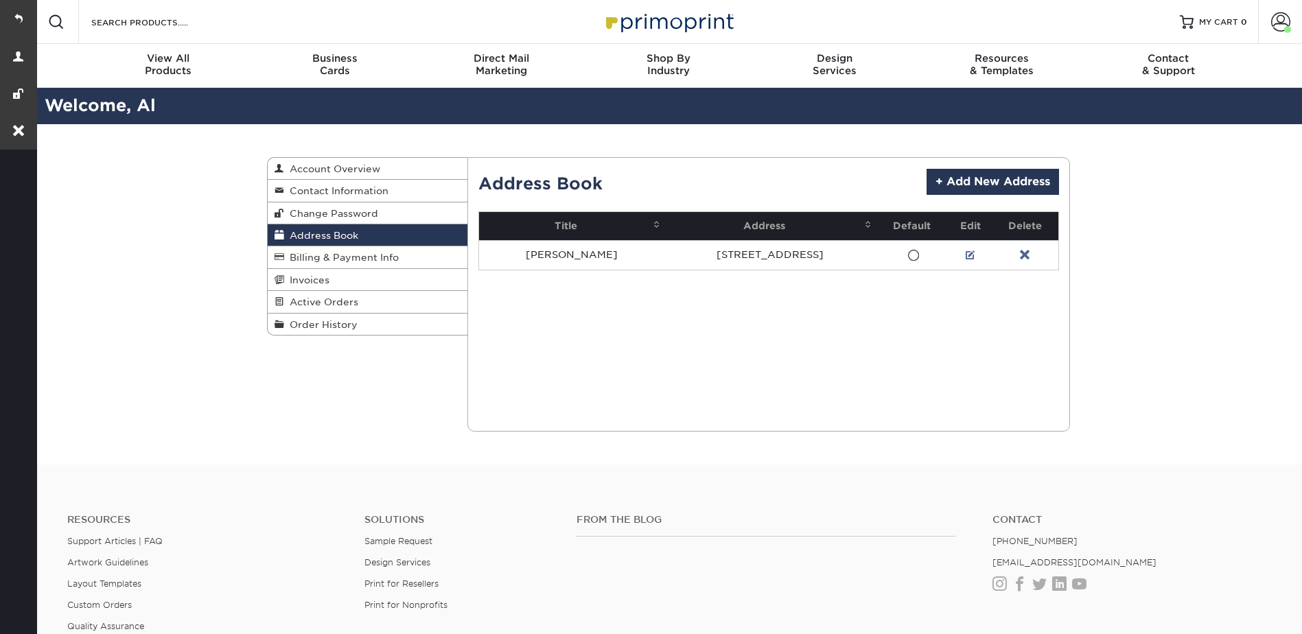
click at [1131, 281] on div "Address Book Account Overview Contact Information Change Password Address Book …" at bounding box center [667, 294] width 1267 height 340
